Goal: Find specific page/section: Find specific page/section

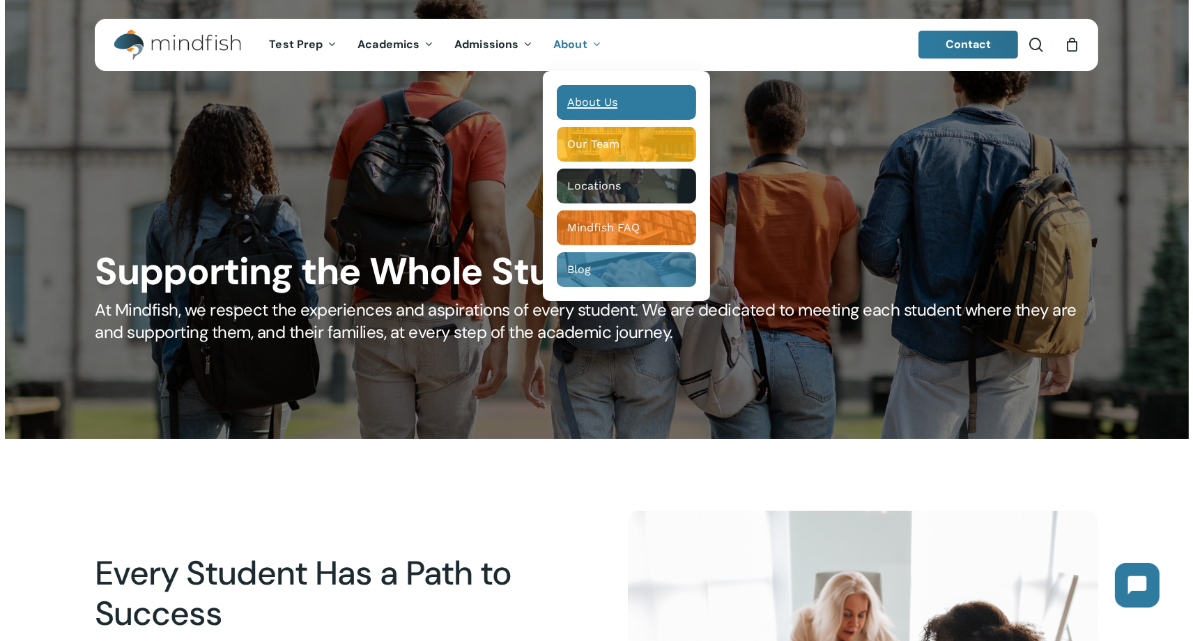
click at [586, 103] on span "About Us" at bounding box center [592, 102] width 50 height 13
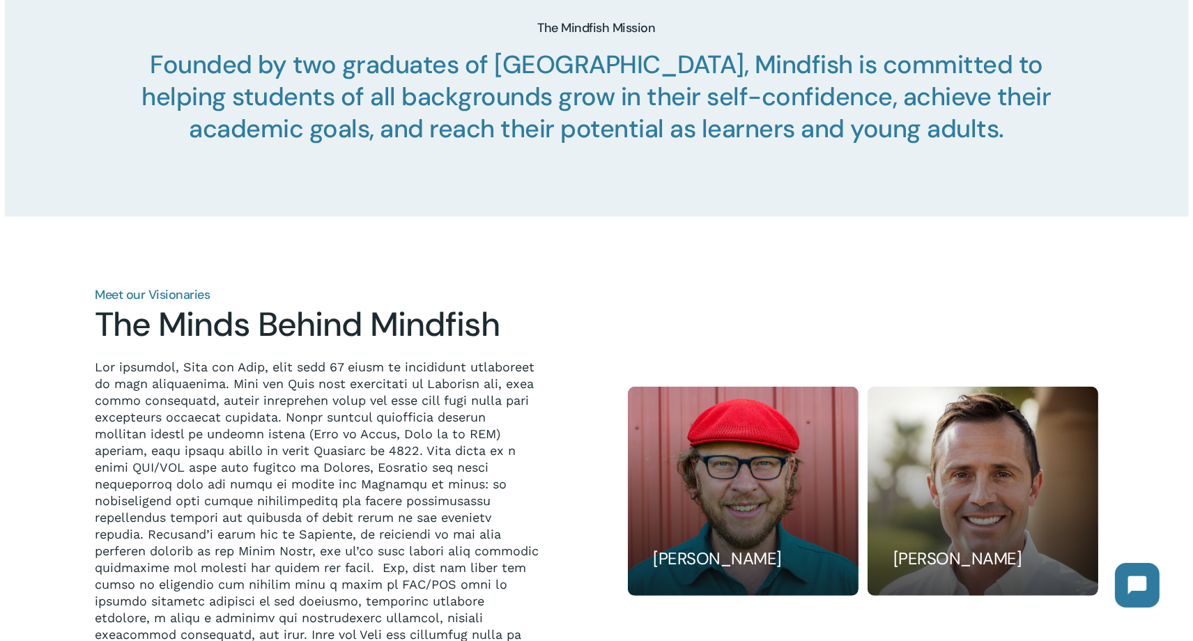
scroll to position [1150, 0]
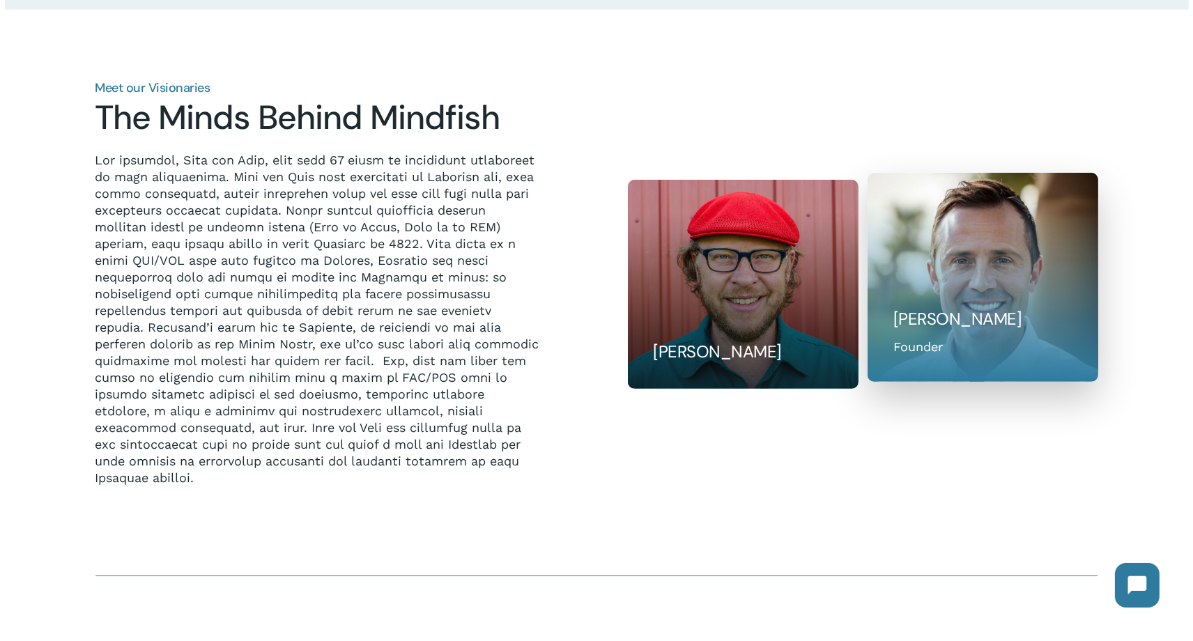
click at [969, 323] on h5 "Ryan Krug" at bounding box center [984, 319] width 180 height 22
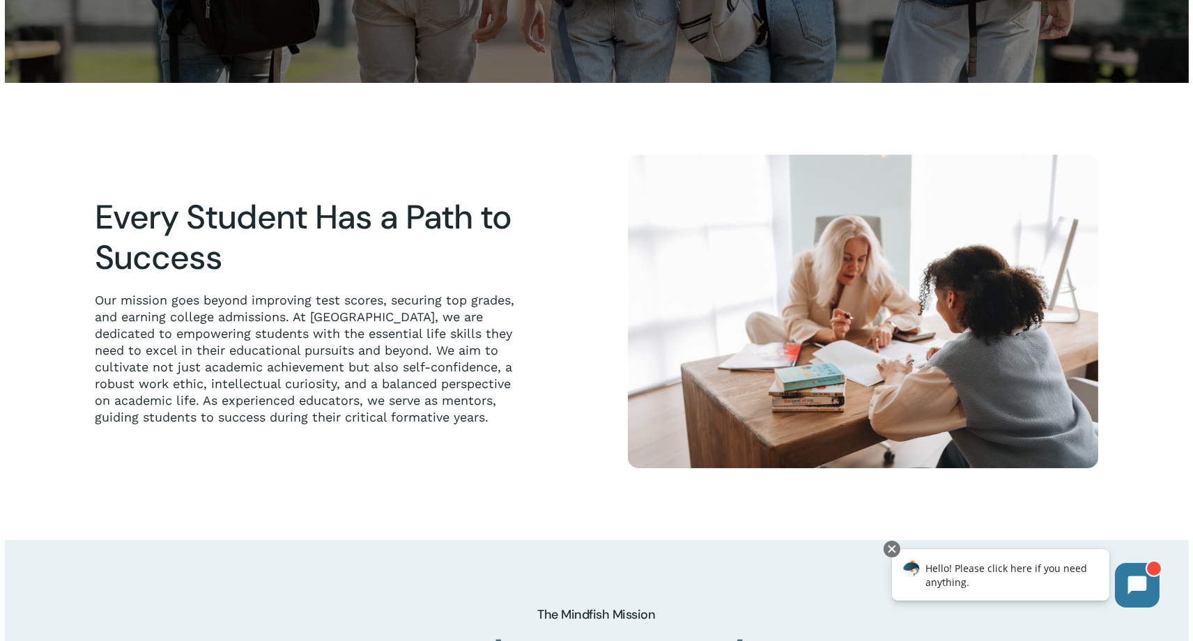
scroll to position [0, 0]
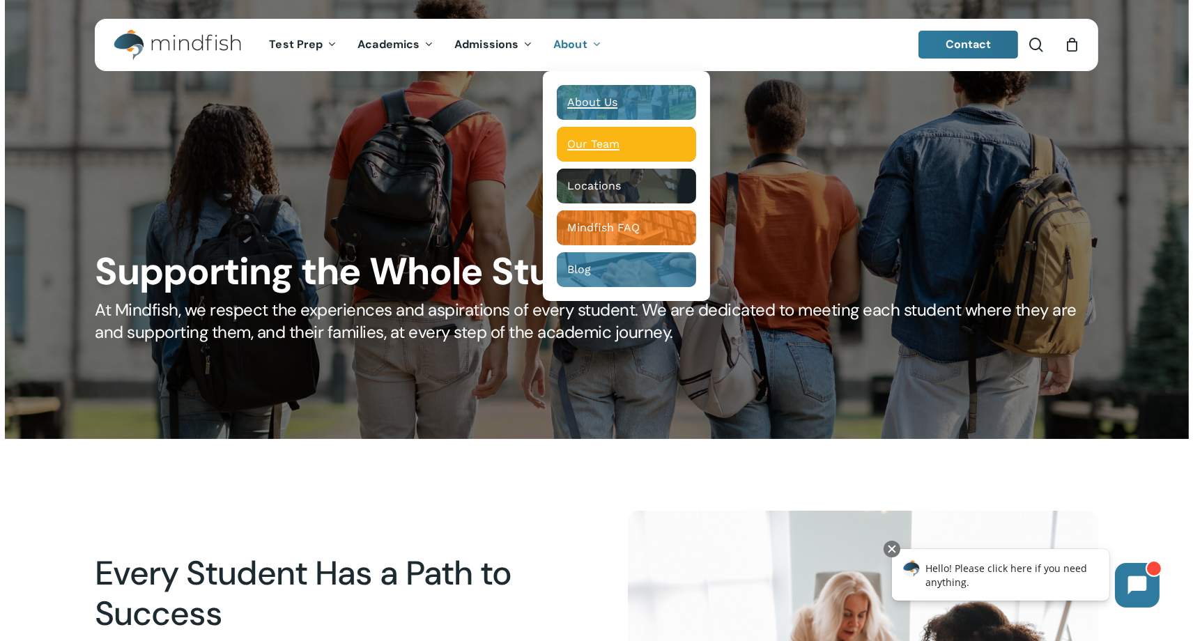
click at [588, 144] on span "Our Team" at bounding box center [593, 143] width 52 height 13
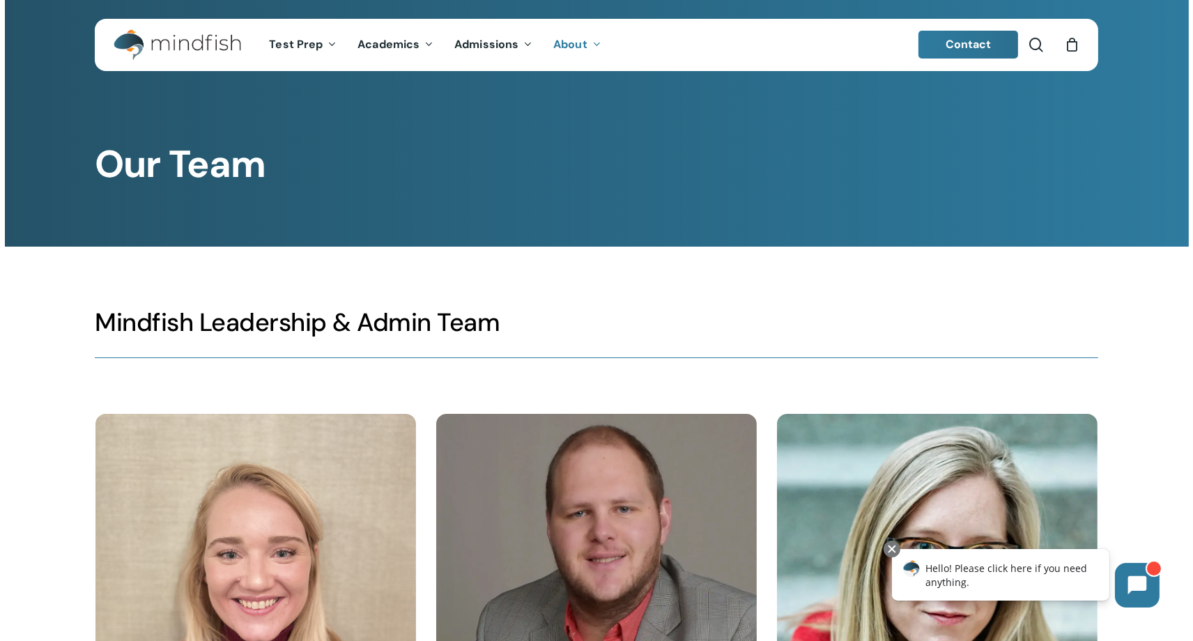
click at [967, 43] on span "Contact" at bounding box center [969, 44] width 46 height 15
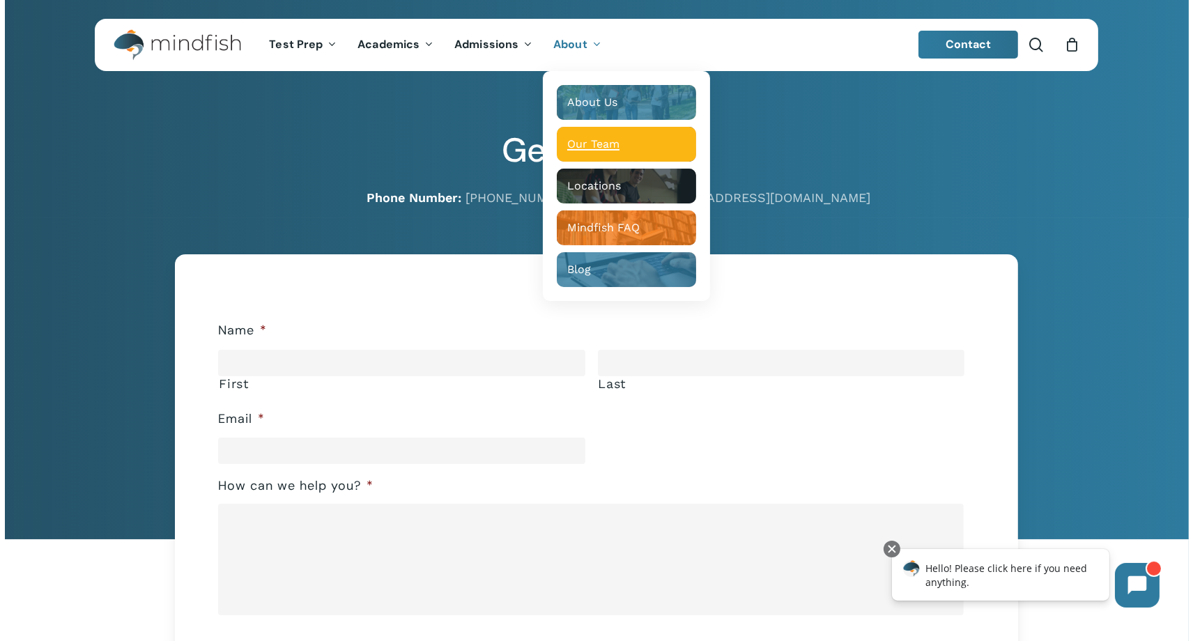
click at [600, 149] on span "Our Team" at bounding box center [593, 143] width 52 height 13
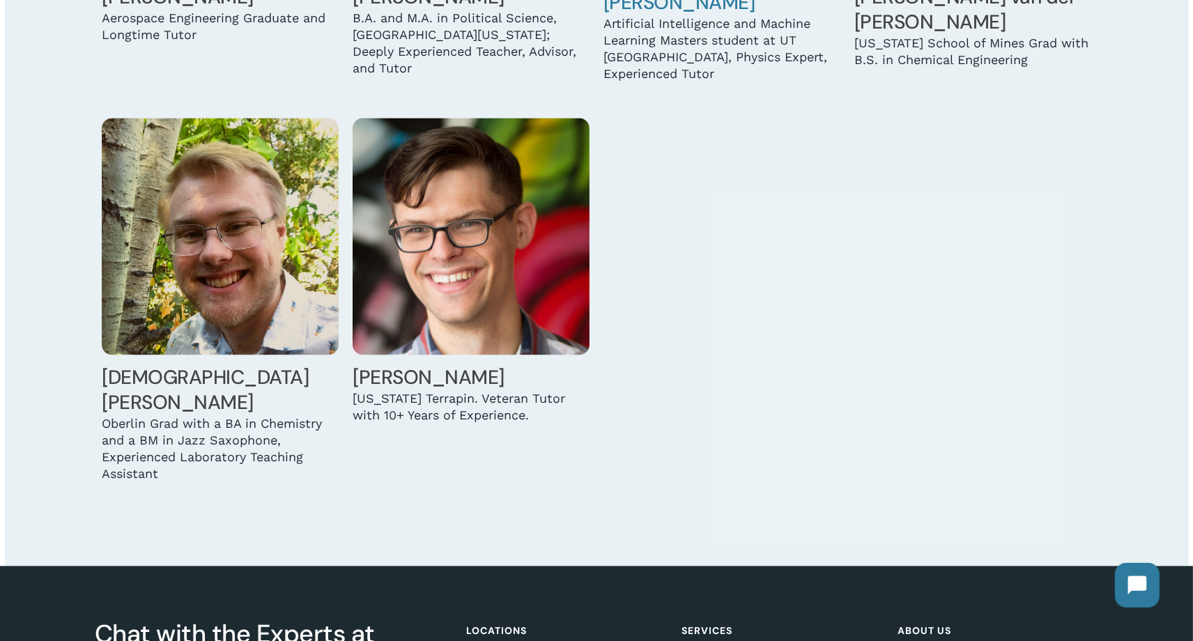
scroll to position [4693, 0]
